Goal: Book appointment/travel/reservation

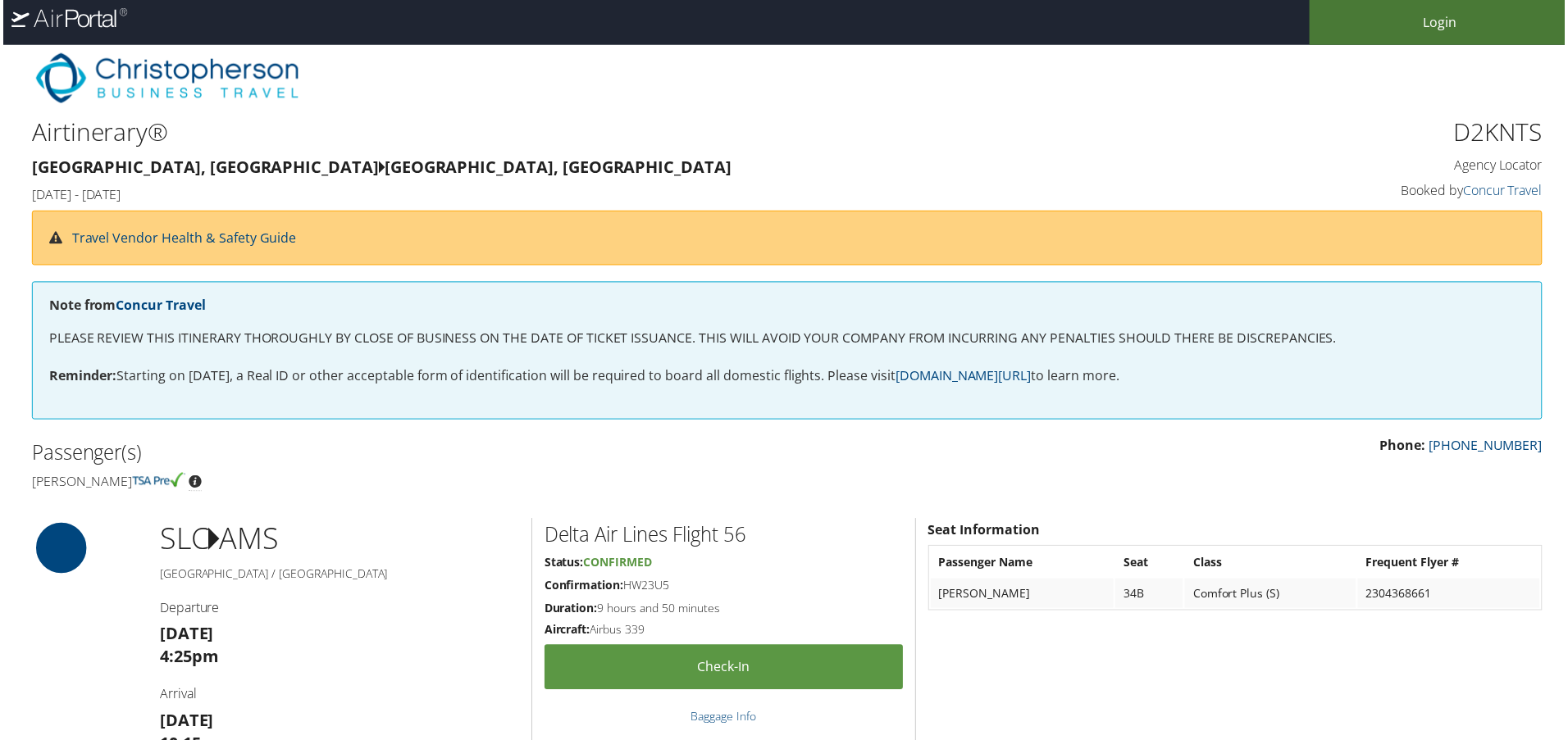
click at [1421, 23] on link "Login" at bounding box center [1443, 22] width 263 height 45
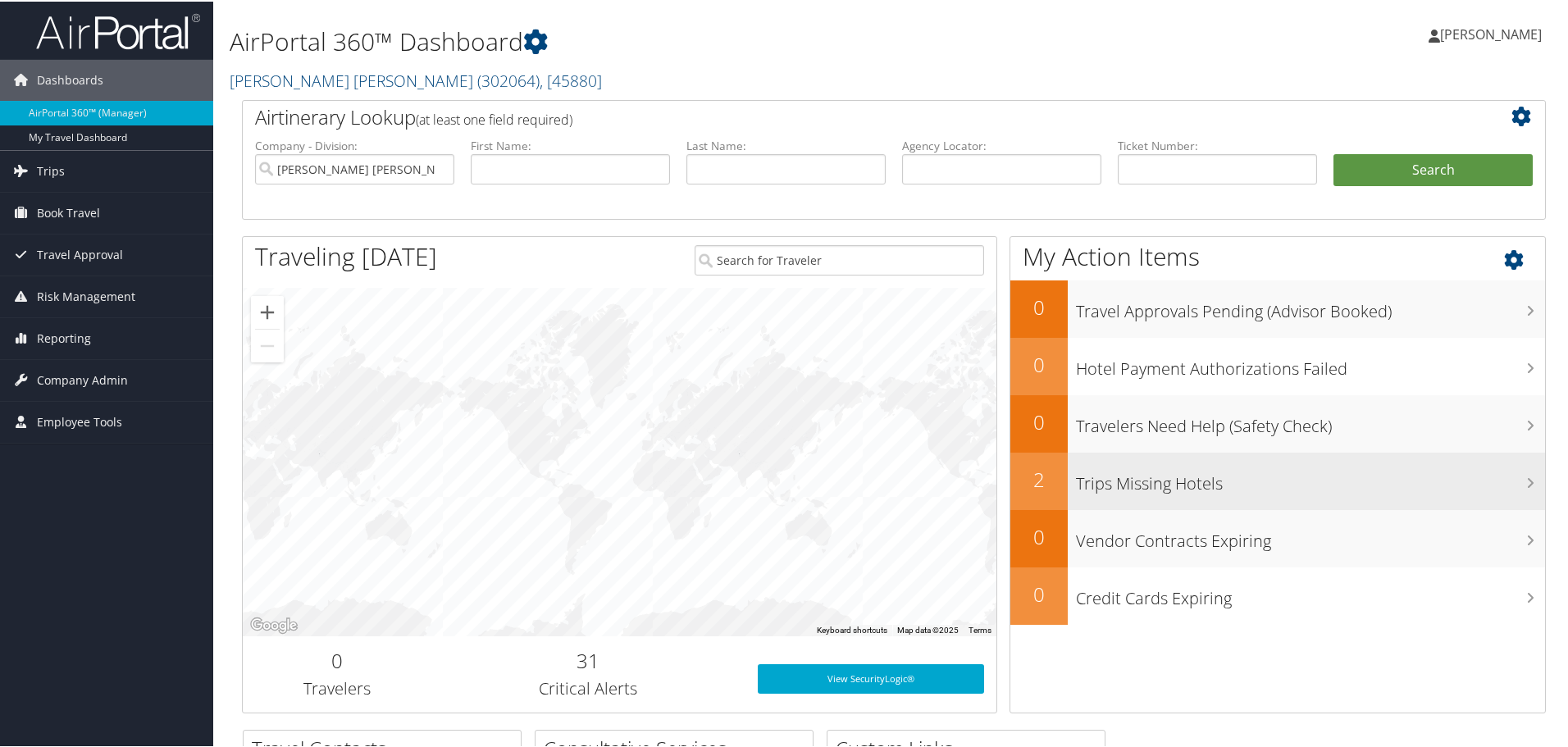
click at [1174, 495] on div "Trips Missing Hotels" at bounding box center [1306, 480] width 478 height 57
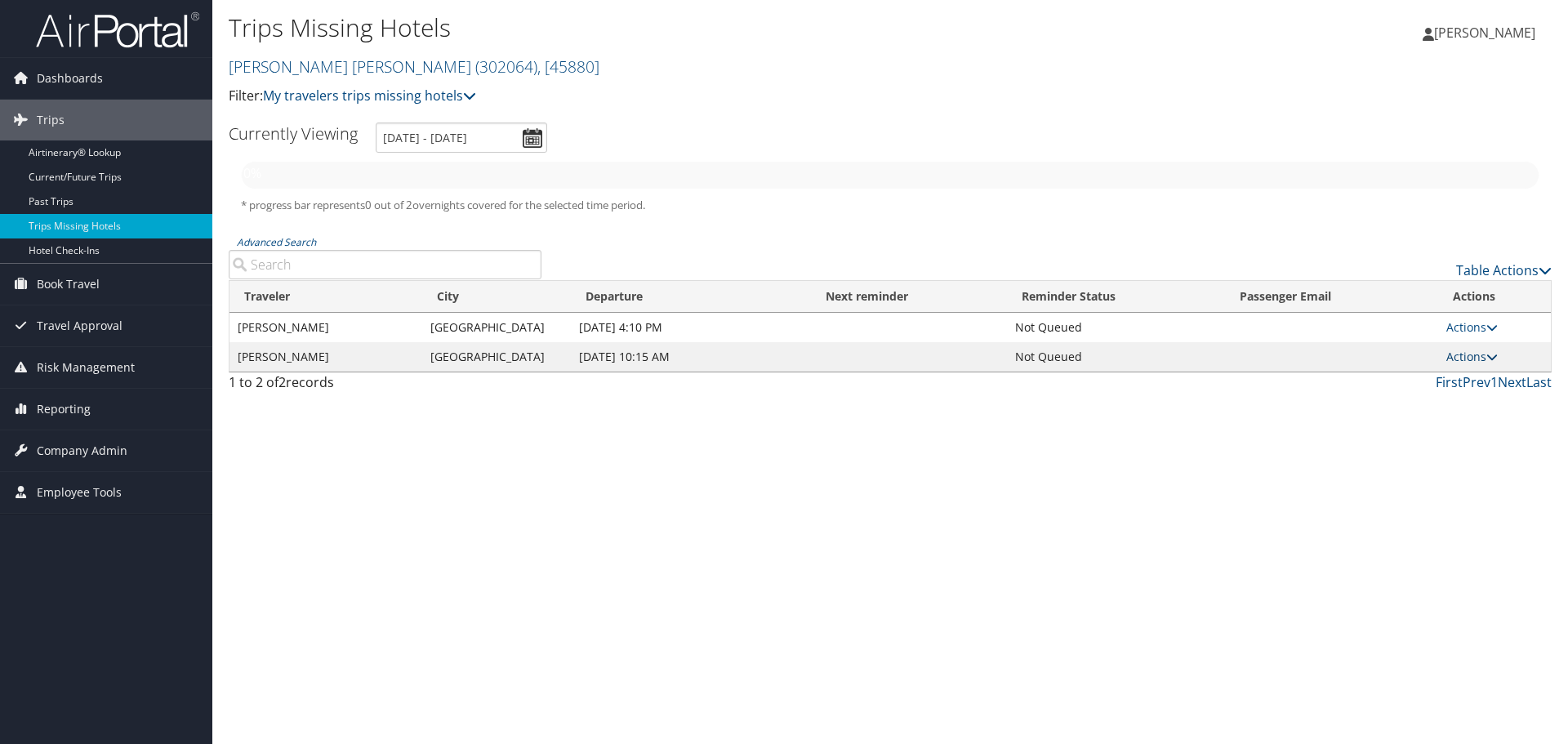
click at [1464, 359] on link "Actions" at bounding box center [1472, 356] width 51 height 15
click at [1440, 414] on link "View Itinerary" at bounding box center [1434, 408] width 113 height 27
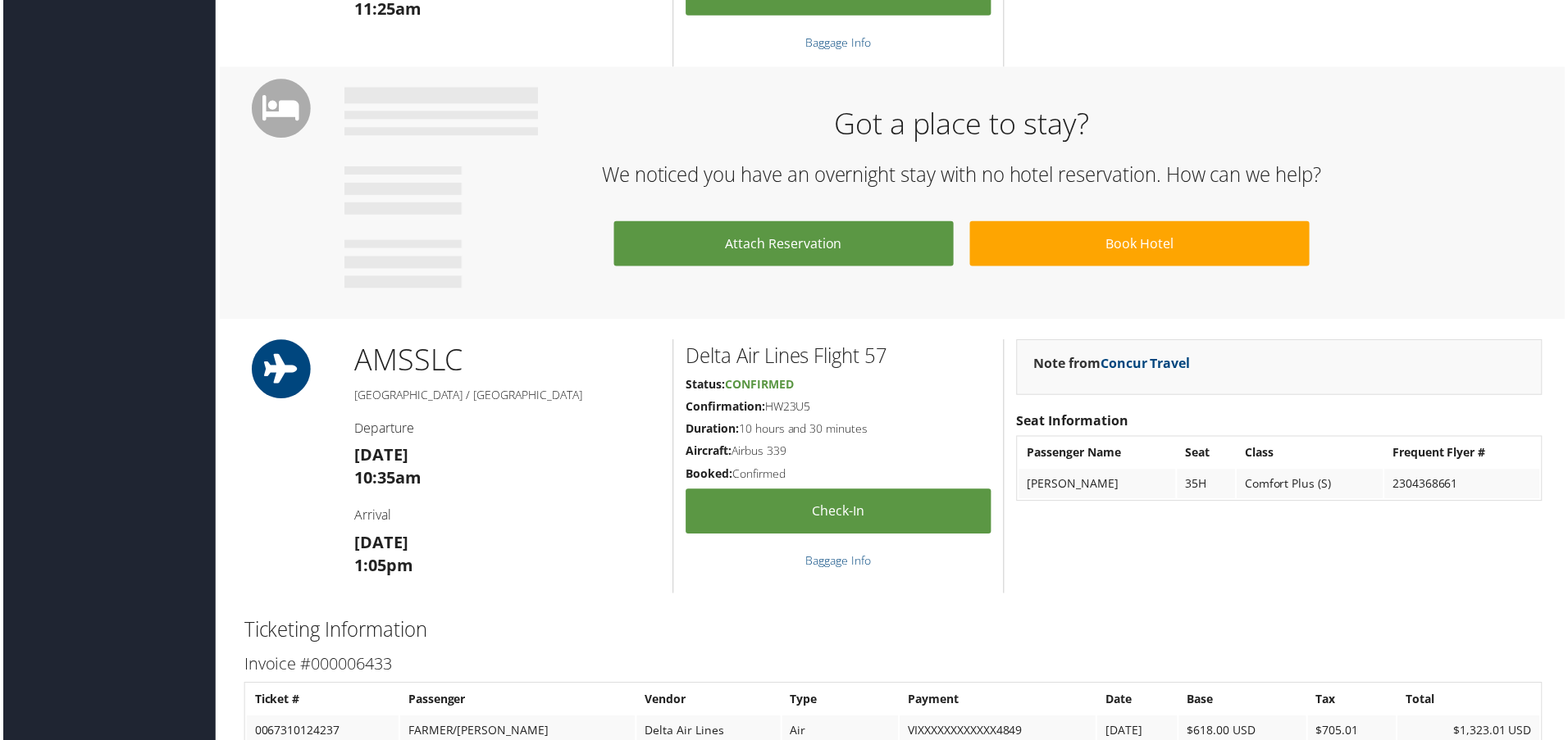
scroll to position [1558, 0]
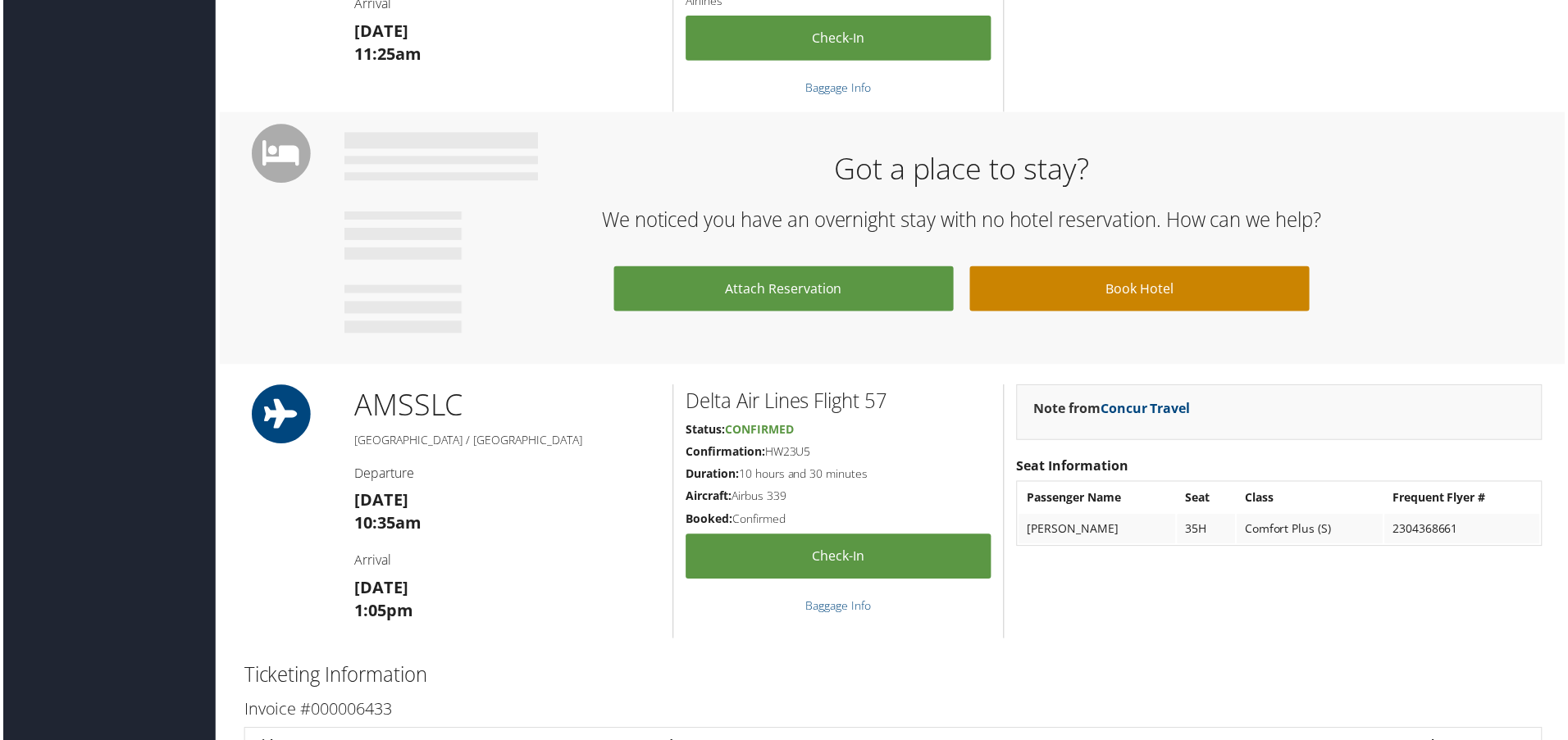
click at [1124, 300] on link "Book Hotel" at bounding box center [1142, 289] width 342 height 45
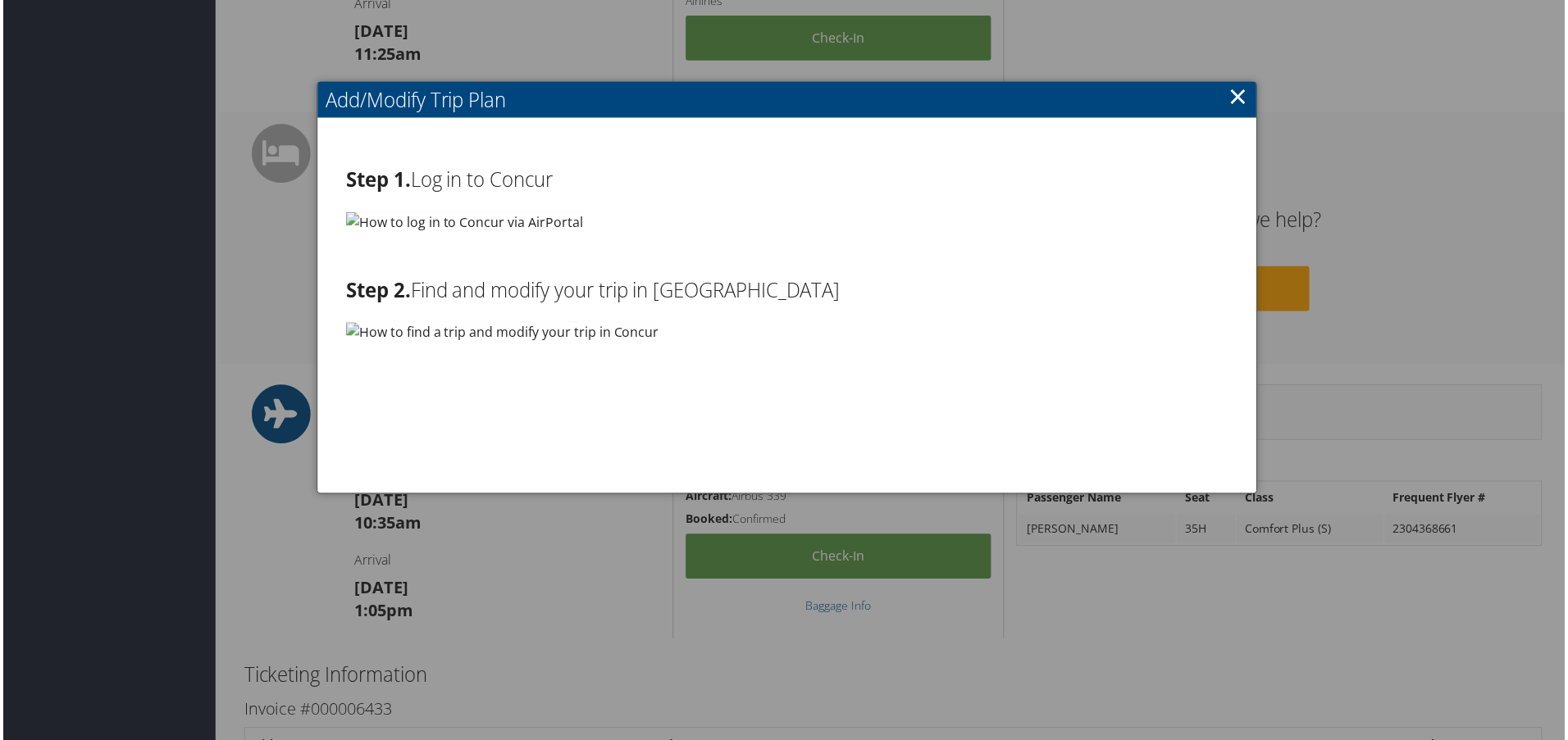
click at [443, 216] on img at bounding box center [463, 223] width 238 height 21
click at [347, 220] on img at bounding box center [463, 223] width 238 height 21
click at [419, 215] on img at bounding box center [463, 223] width 238 height 21
click at [471, 331] on img at bounding box center [501, 334] width 314 height 21
drag, startPoint x: 471, startPoint y: 331, endPoint x: 579, endPoint y: 295, distance: 113.8
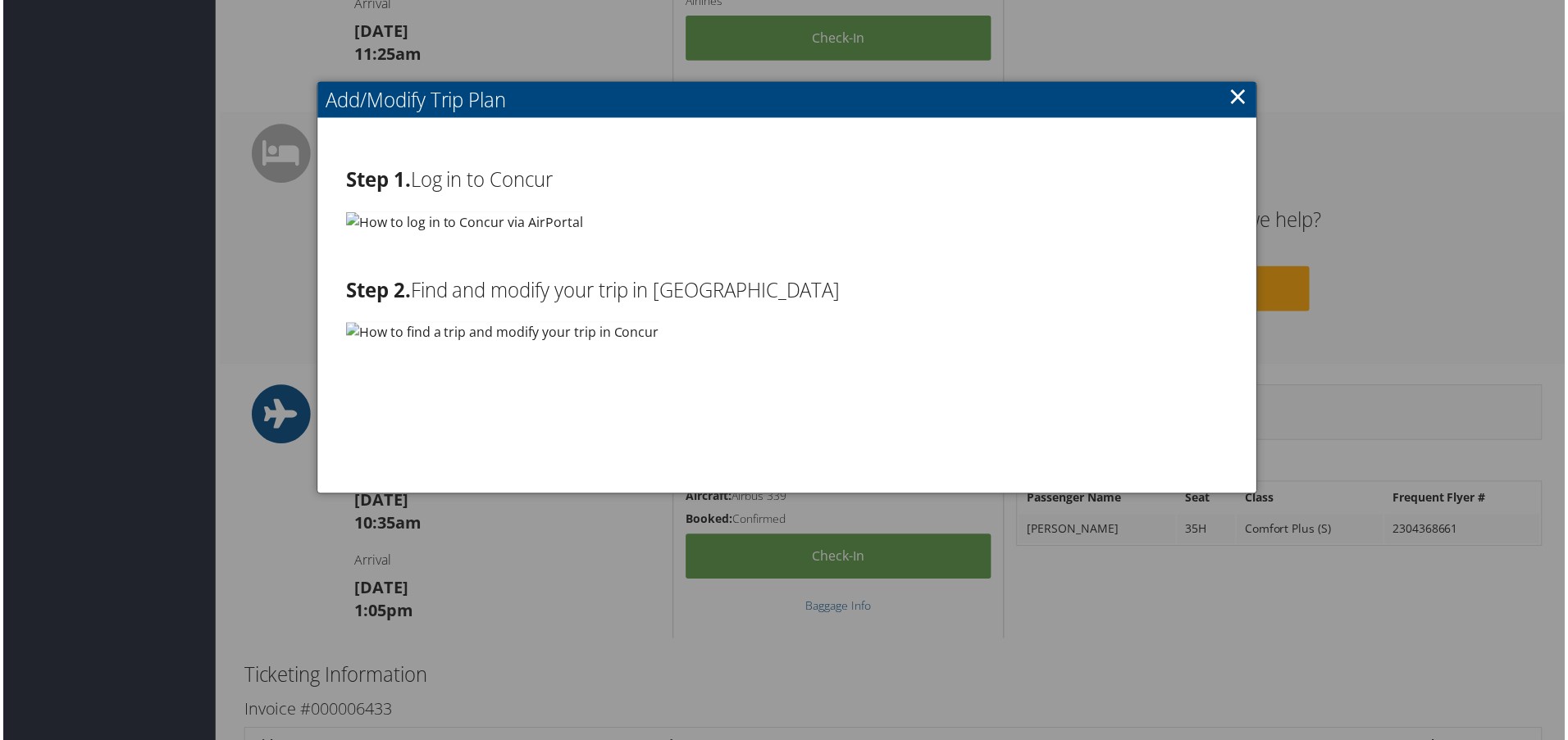
click at [479, 327] on img at bounding box center [501, 334] width 314 height 21
click at [1231, 99] on link "×" at bounding box center [1241, 96] width 19 height 32
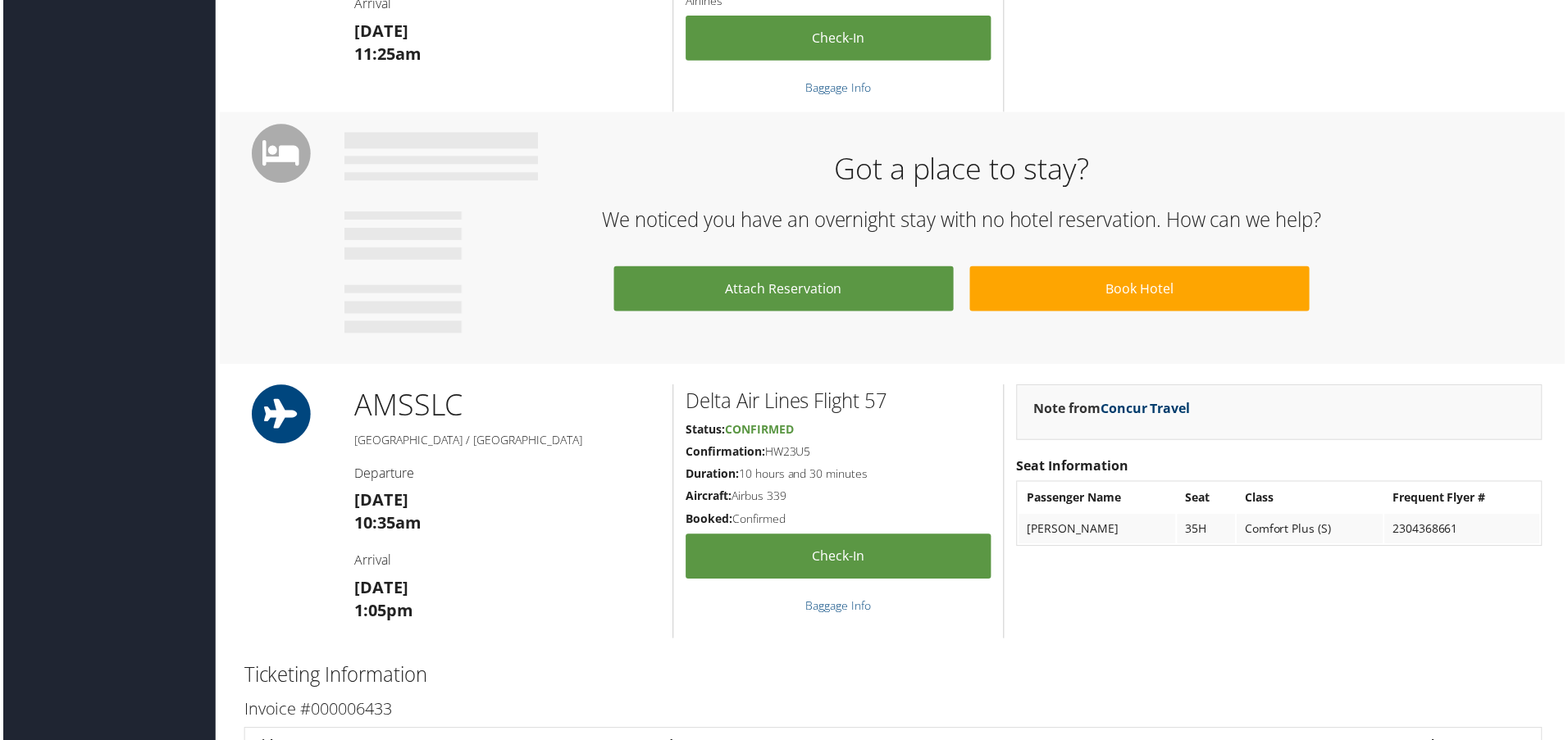
click at [1149, 416] on link "Concur Travel" at bounding box center [1147, 410] width 90 height 18
click at [1160, 414] on link "Concur Travel" at bounding box center [1147, 410] width 90 height 18
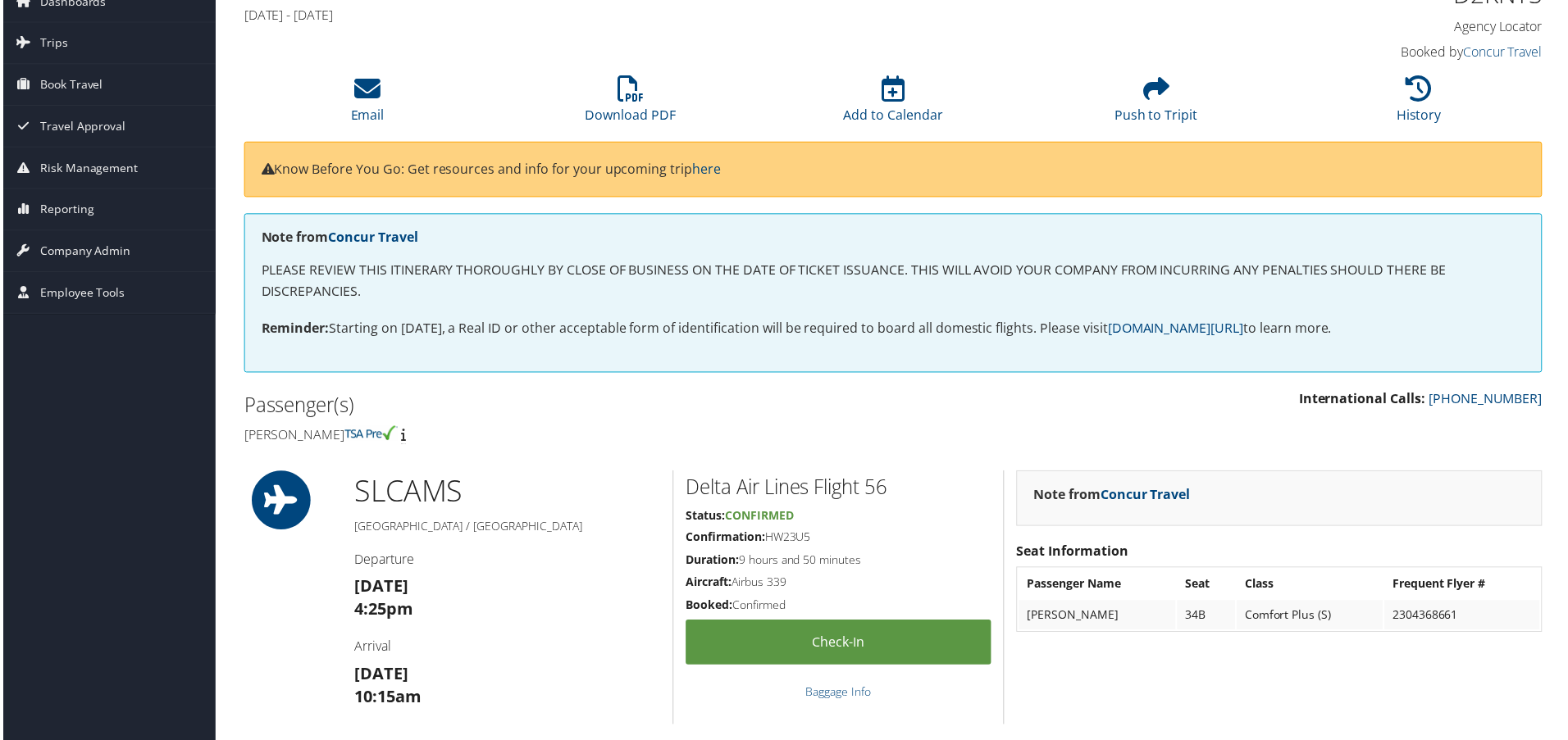
scroll to position [0, 0]
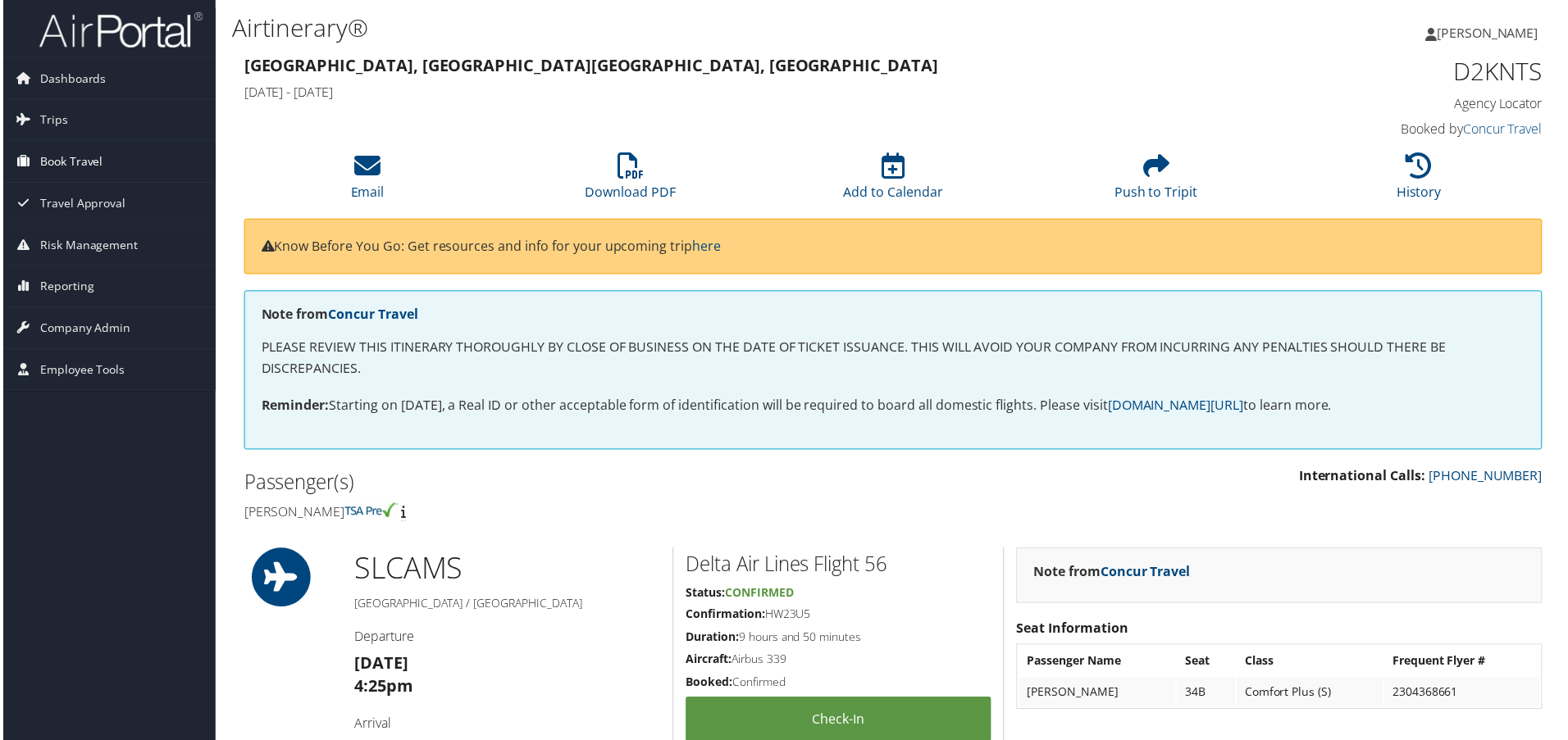
click at [50, 168] on span "Book Travel" at bounding box center [69, 162] width 63 height 41
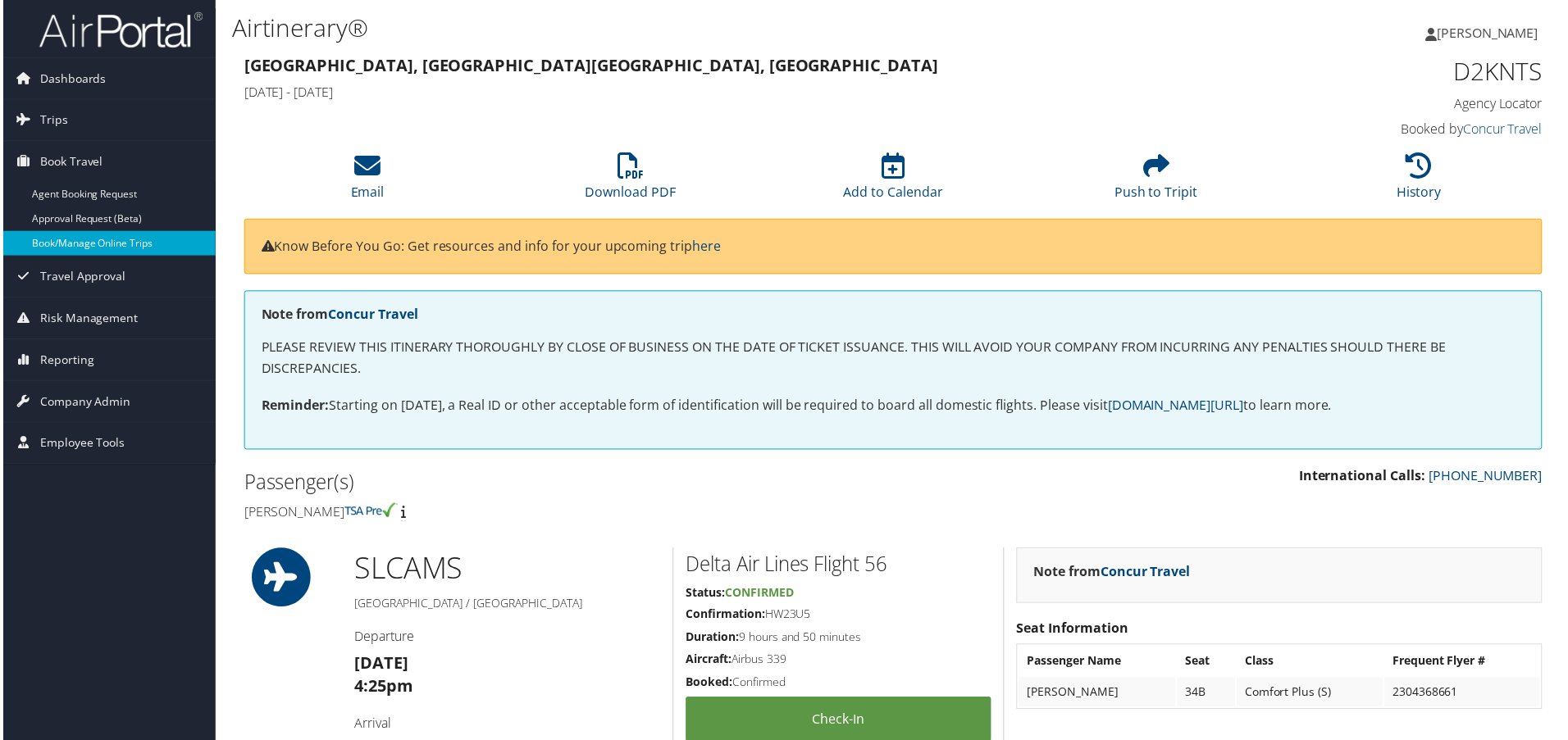
click at [82, 246] on link "Book/Manage Online Trips" at bounding box center [107, 244] width 213 height 25
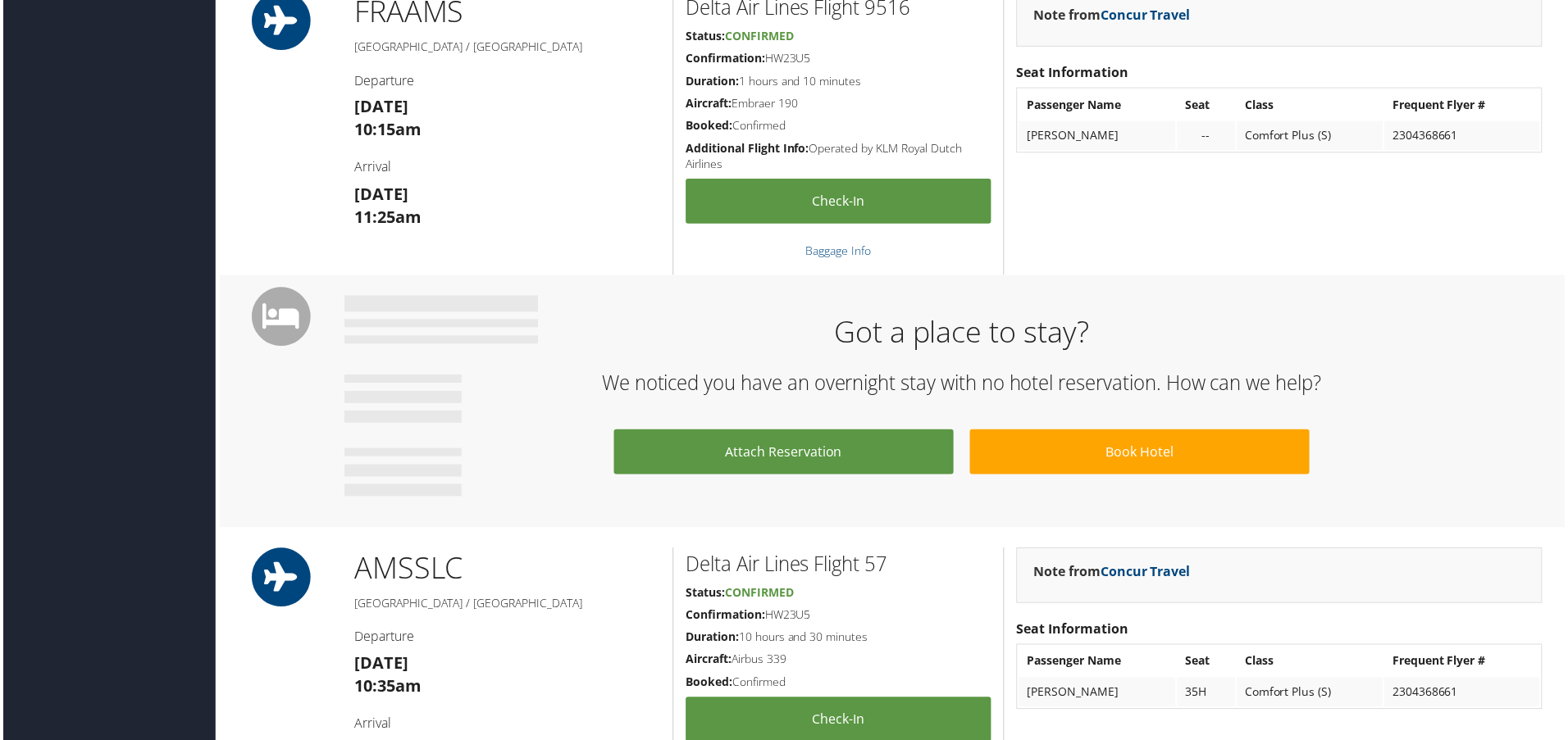
scroll to position [1476, 0]
